Goal: Task Accomplishment & Management: Use online tool/utility

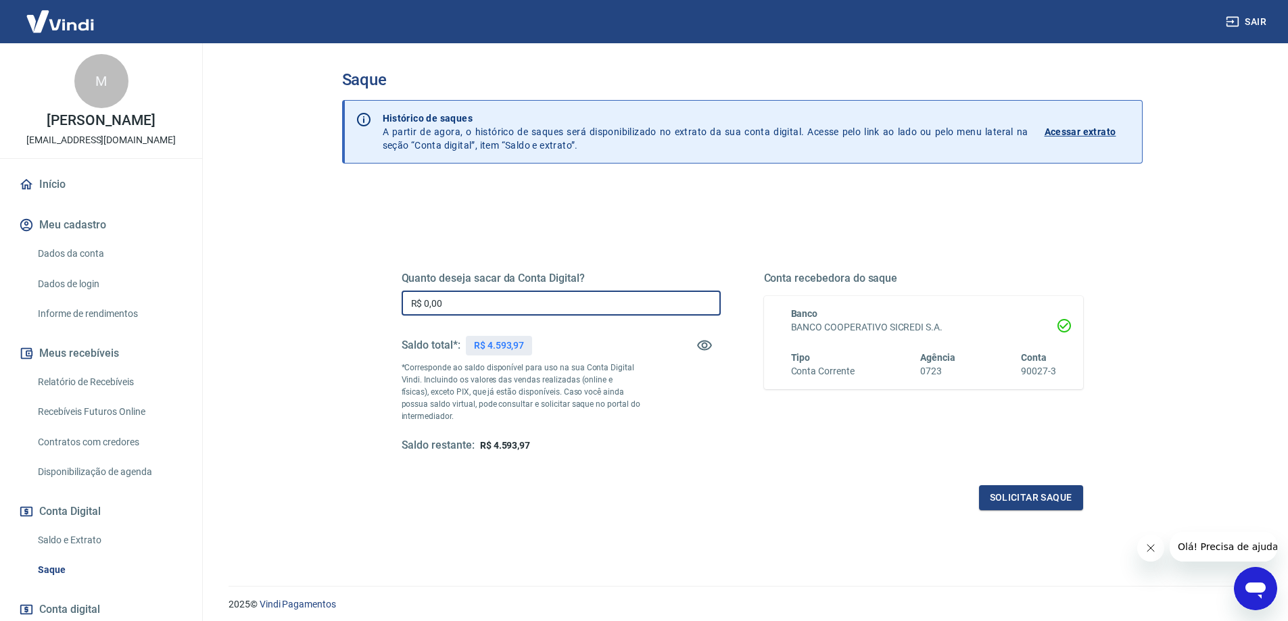
click at [540, 307] on input "R$ 0,00" at bounding box center [560, 303] width 319 height 25
type input "R$ 4.593,97"
click at [1019, 486] on button "Solicitar saque" at bounding box center [1031, 497] width 104 height 25
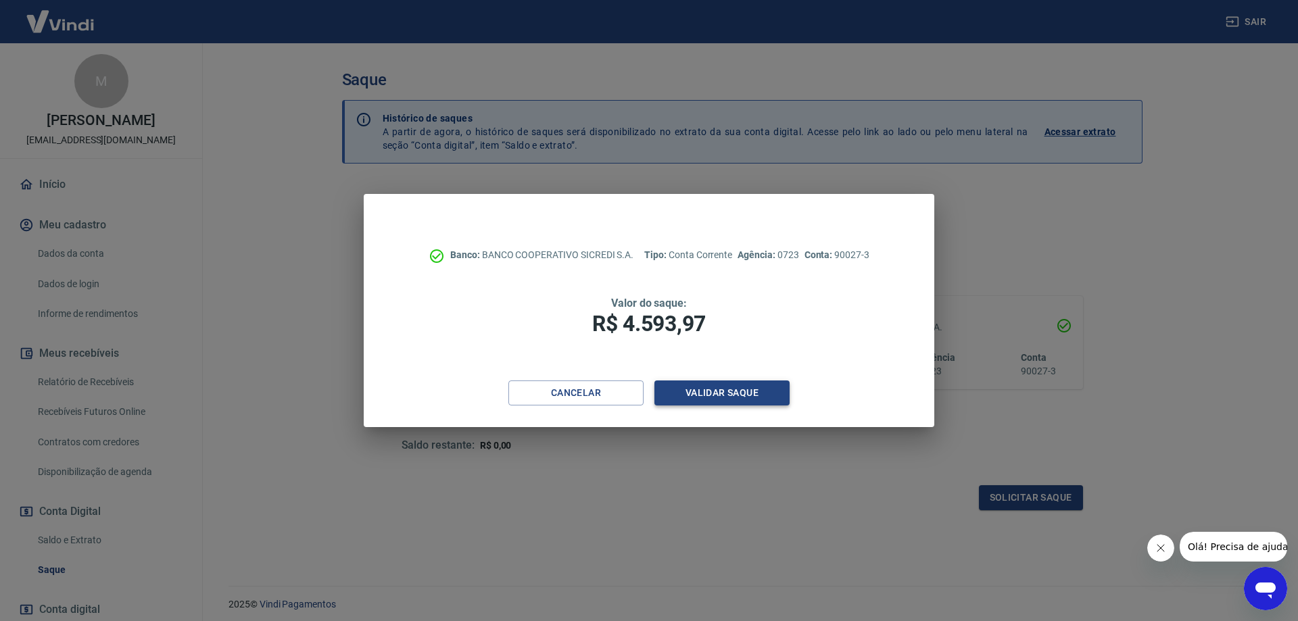
click at [753, 395] on button "Validar saque" at bounding box center [721, 393] width 135 height 25
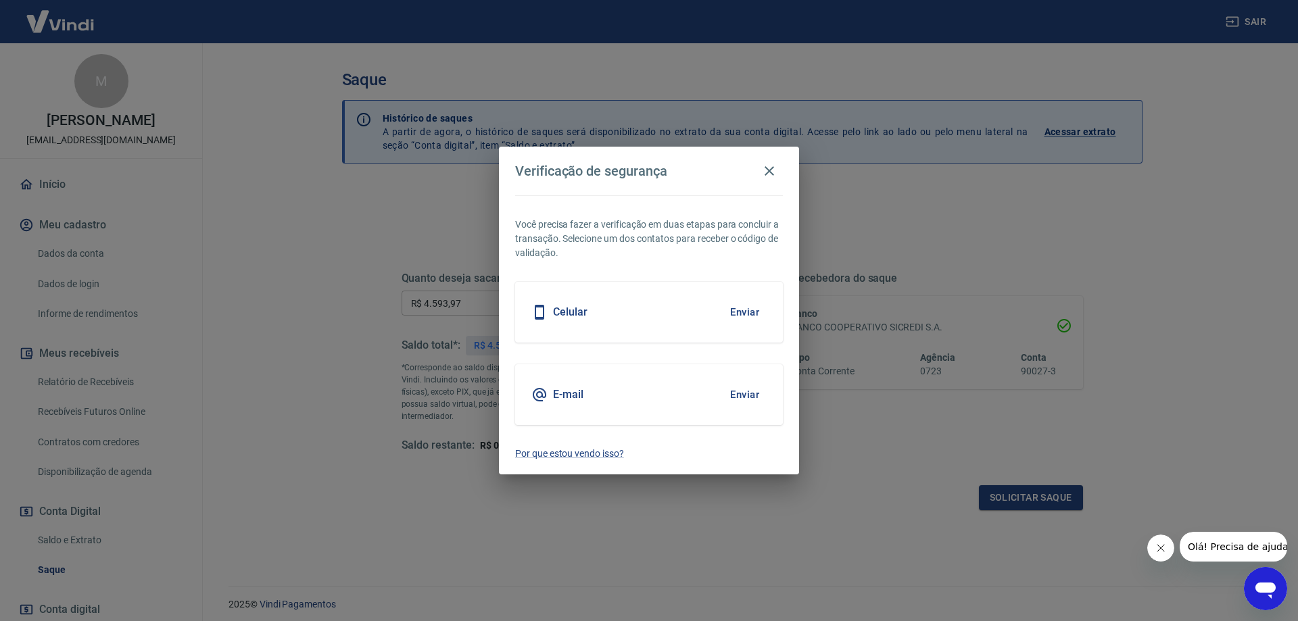
click at [746, 306] on button "Enviar" at bounding box center [745, 312] width 44 height 28
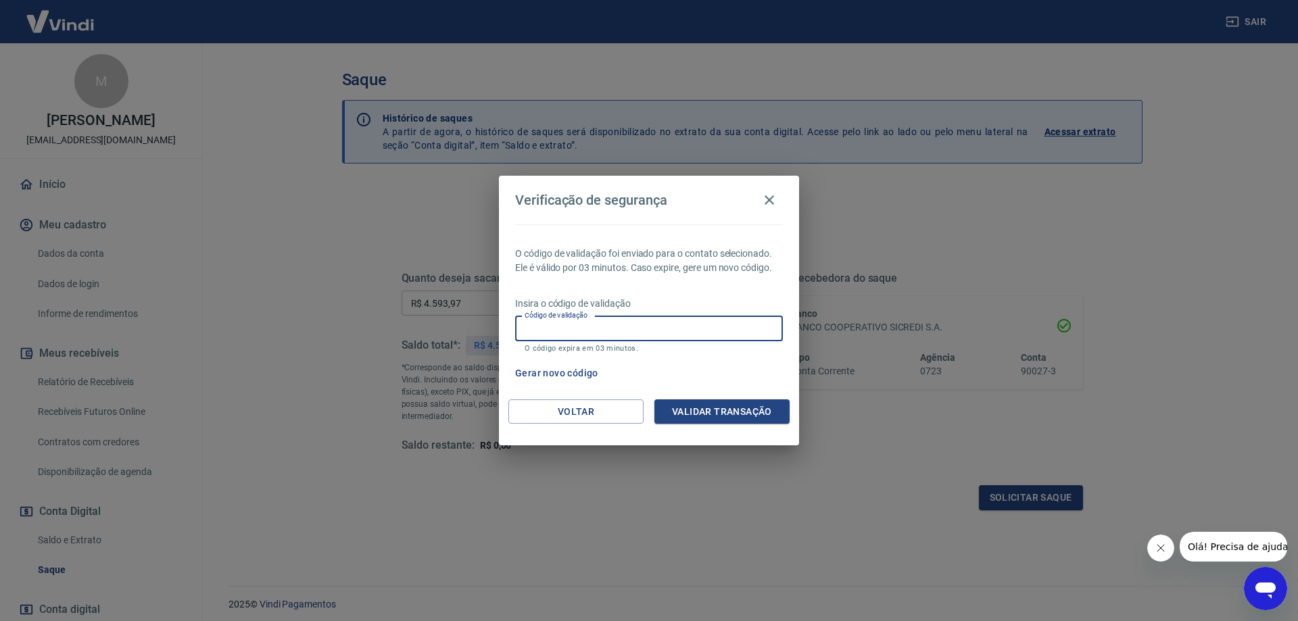
click at [677, 335] on input "Código de validação" at bounding box center [649, 328] width 268 height 25
type input "915264"
click at [689, 406] on button "Validar transação" at bounding box center [721, 411] width 135 height 25
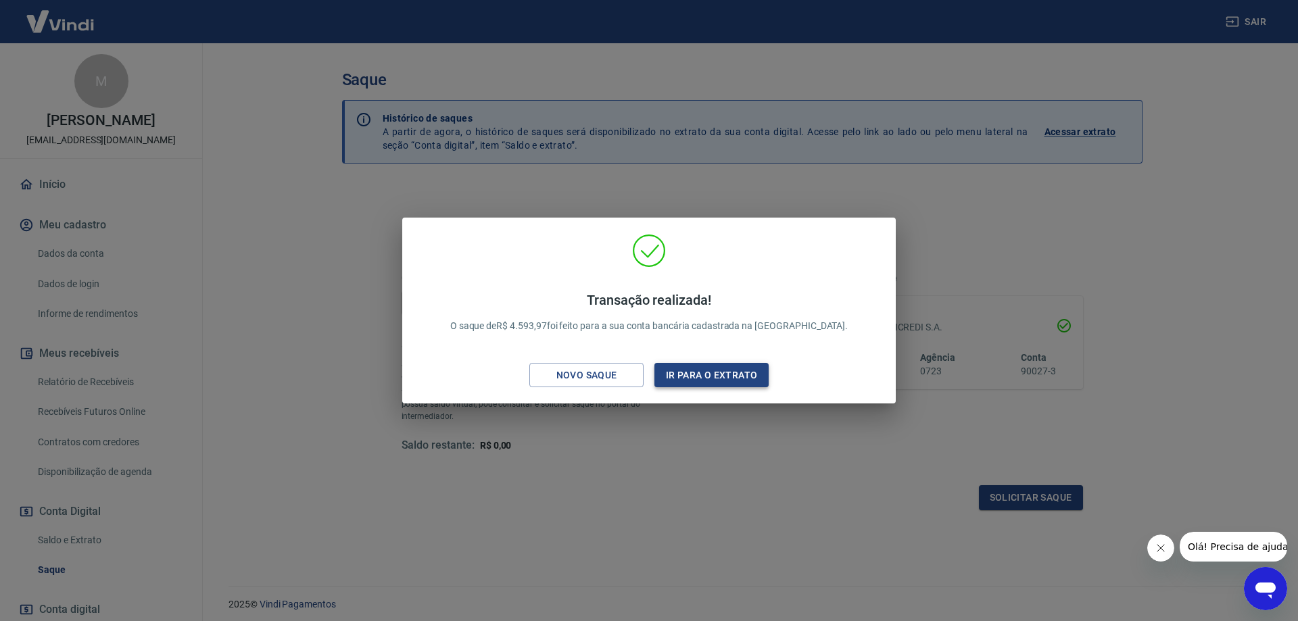
click at [687, 373] on button "Ir para o extrato" at bounding box center [711, 375] width 114 height 25
